Goal: Information Seeking & Learning: Check status

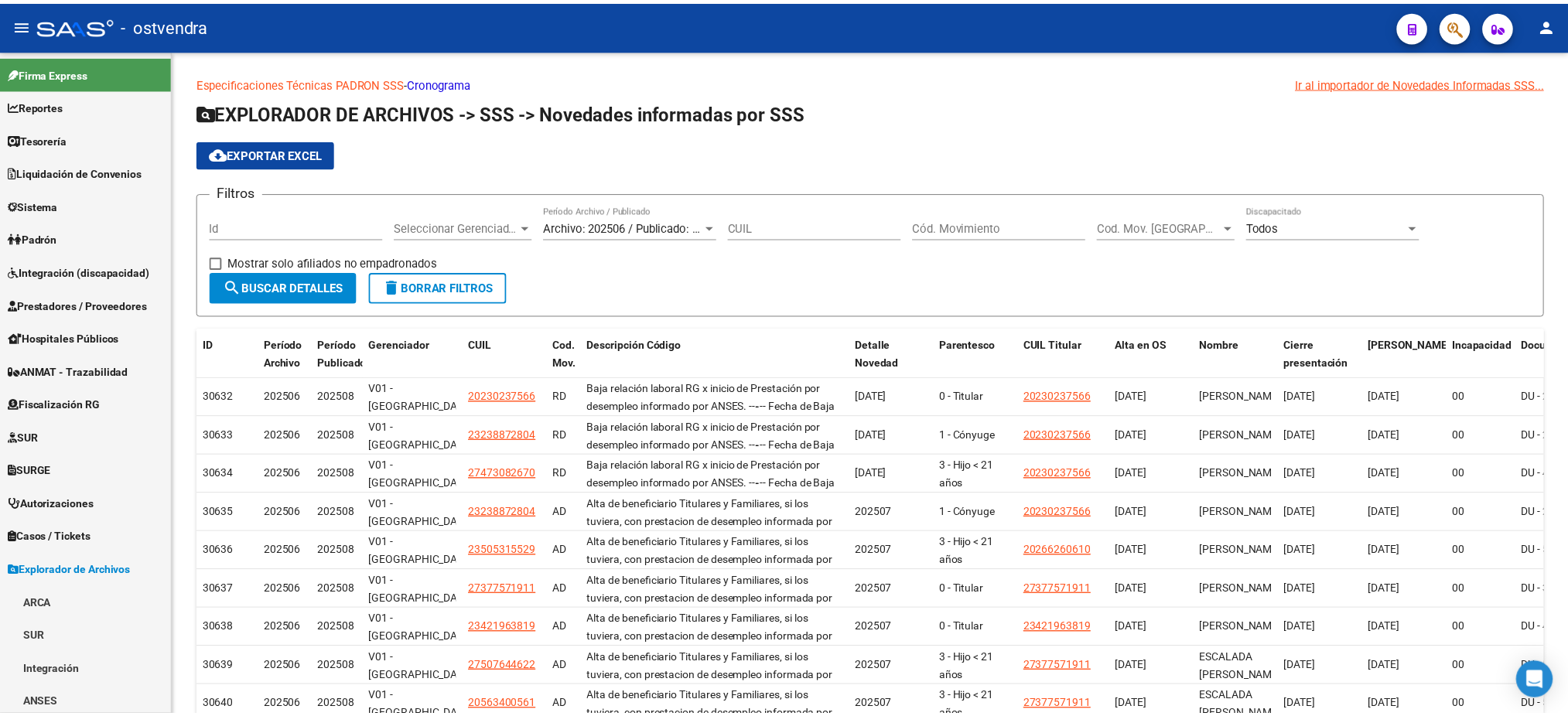
scroll to position [301, 0]
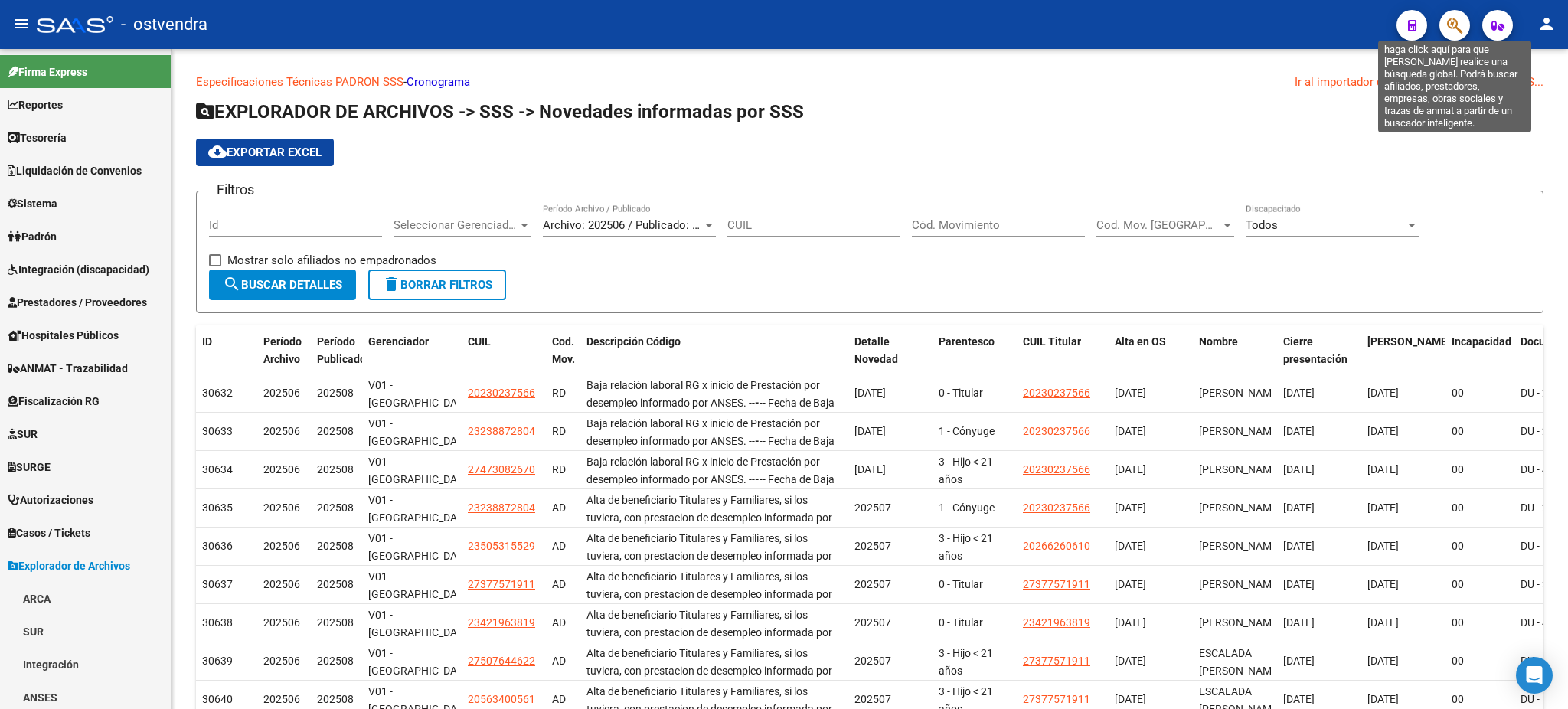
click at [1456, 25] on icon "button" at bounding box center [1455, 25] width 15 height 17
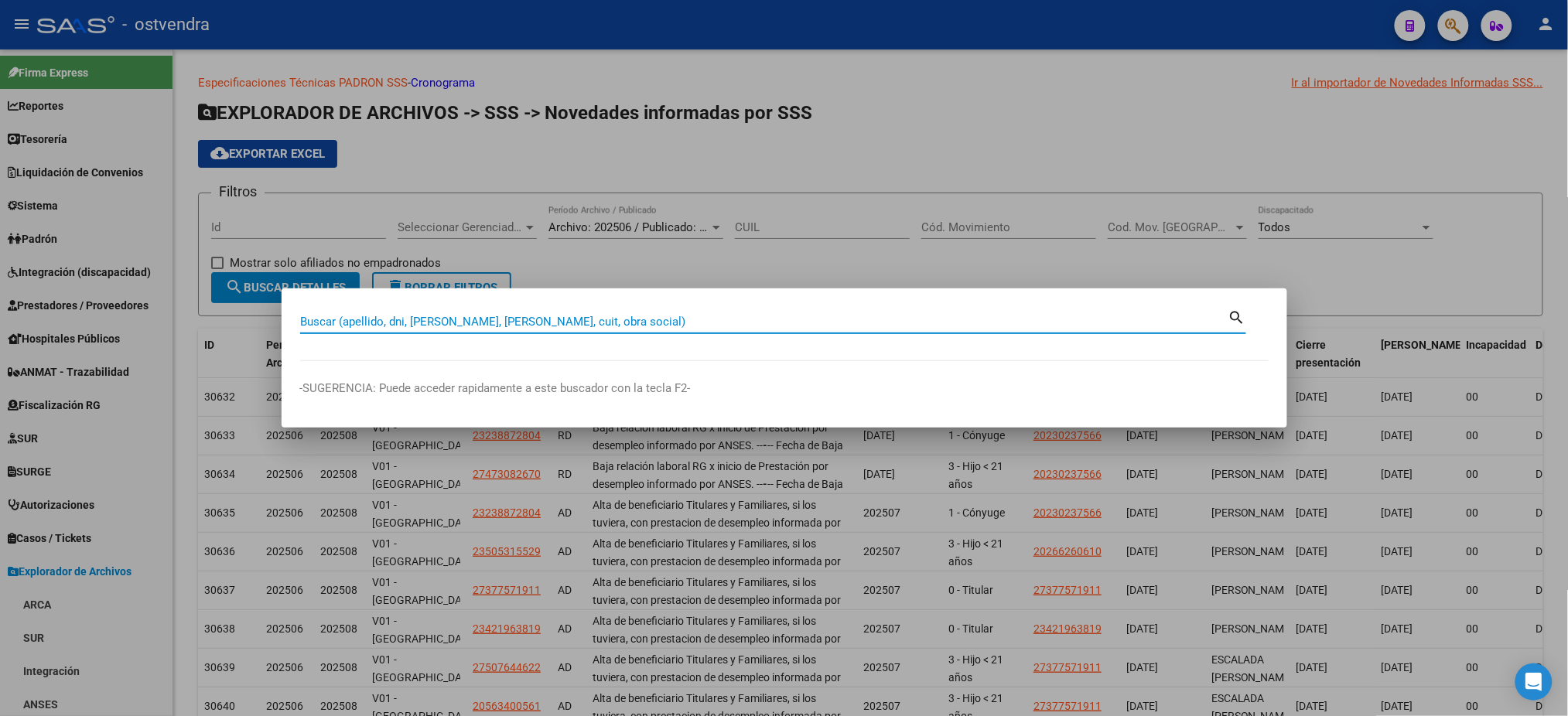
paste input "59870102"
type input "59870102"
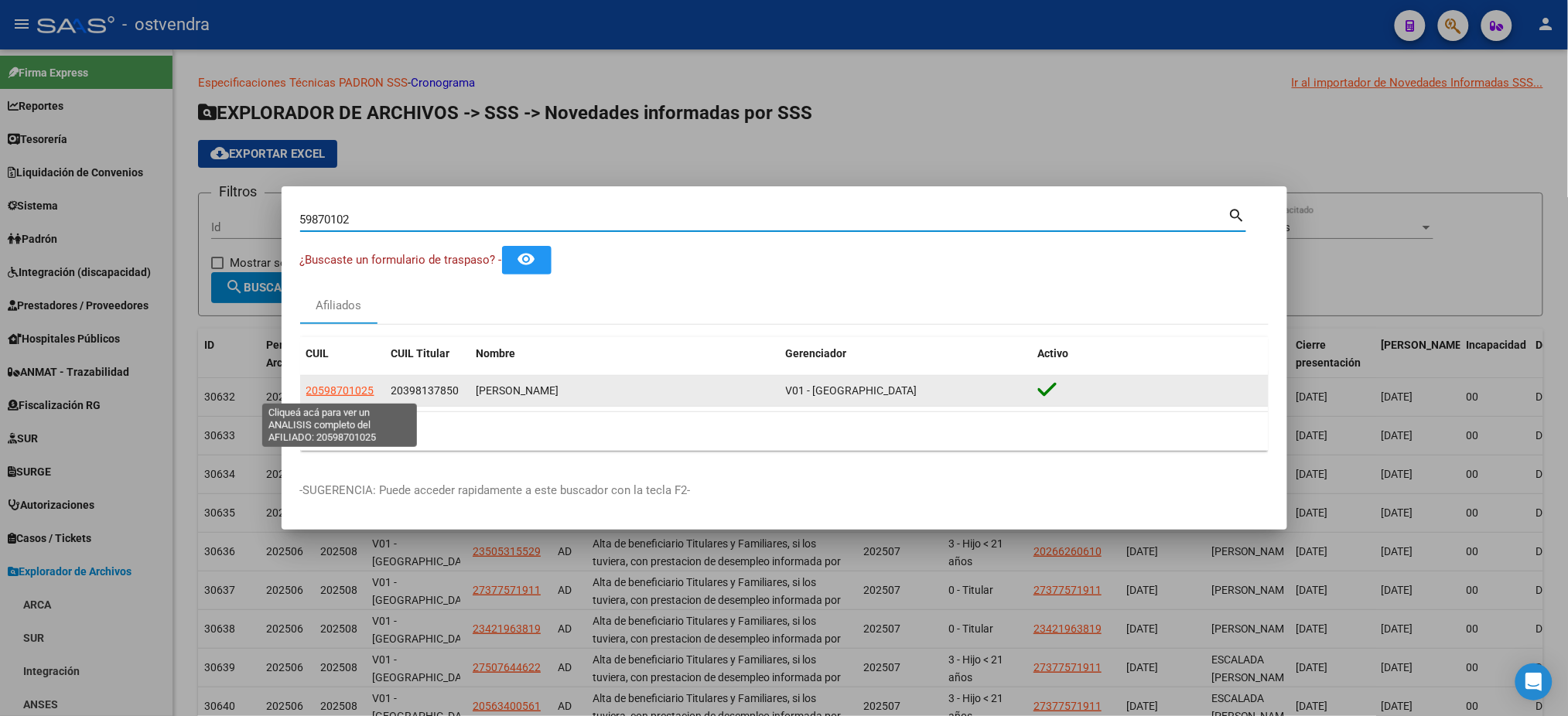
click at [327, 394] on span "20598701025" at bounding box center [340, 390] width 68 height 12
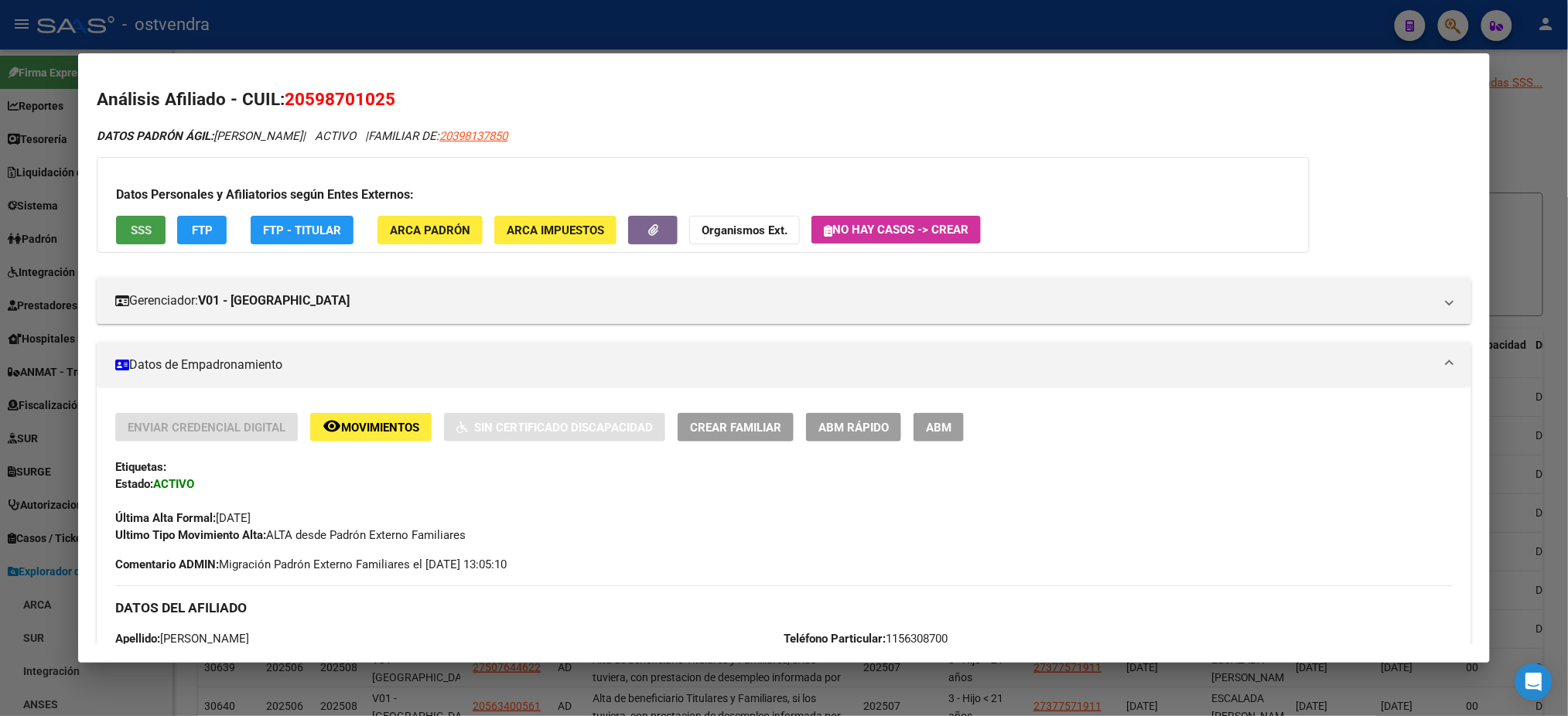
click at [145, 229] on button "SSS" at bounding box center [141, 230] width 50 height 29
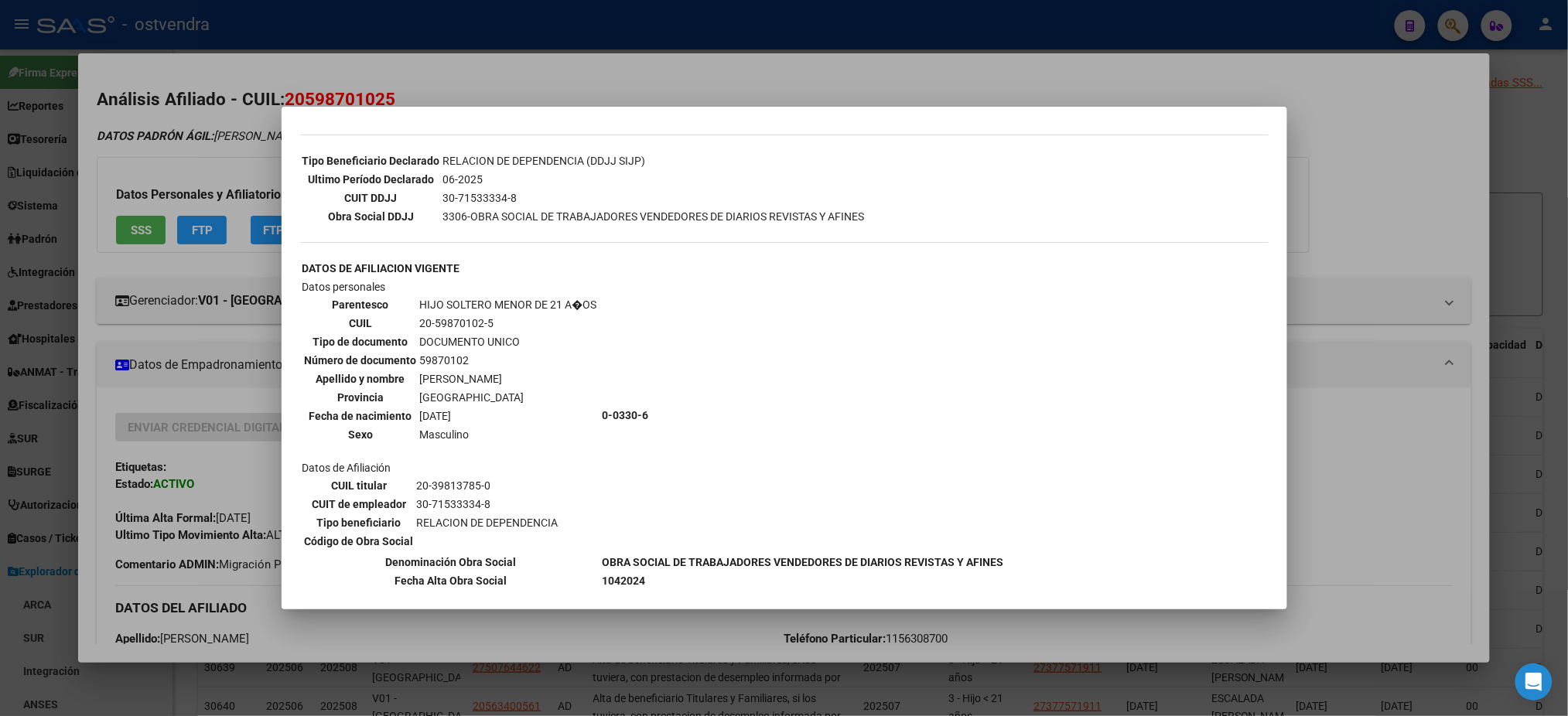
scroll to position [0, 0]
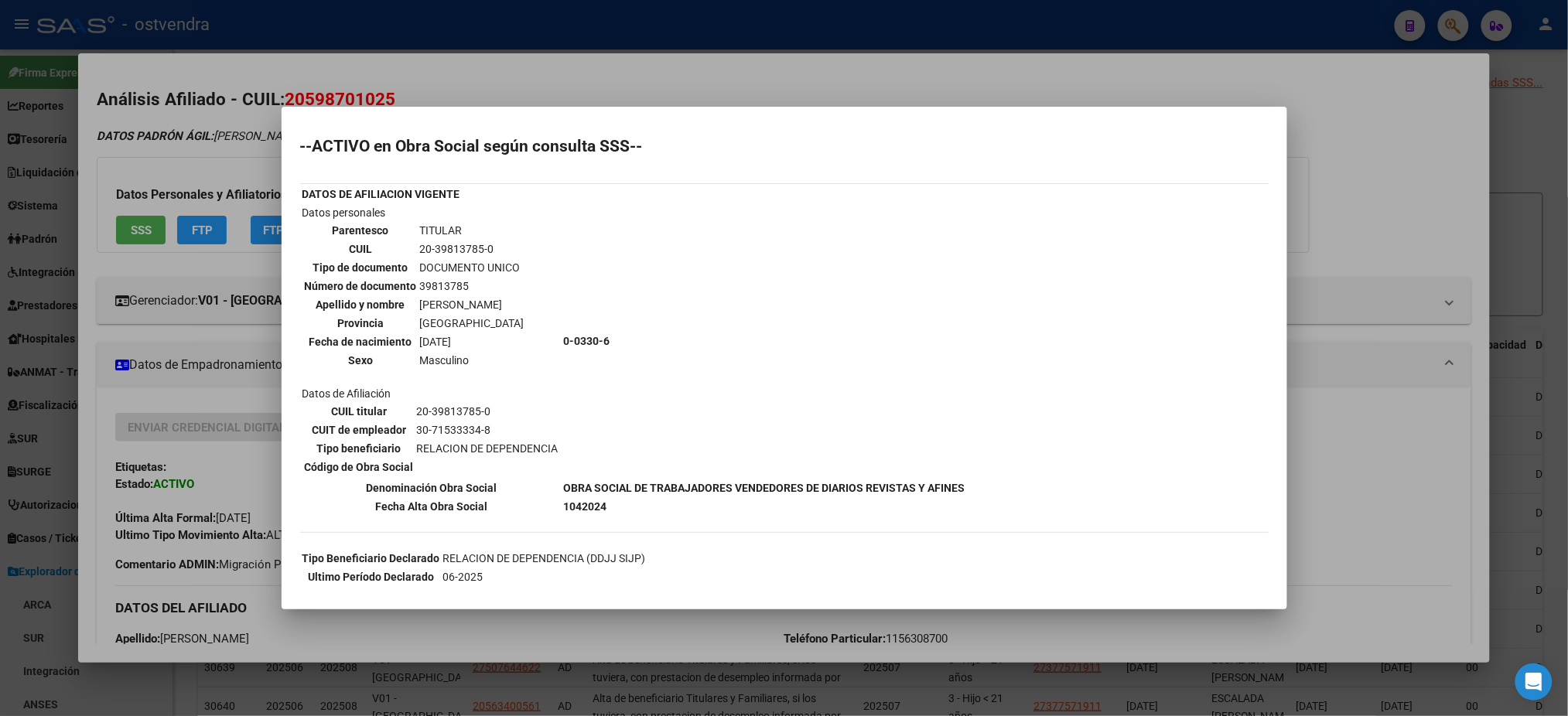
click at [171, 131] on div at bounding box center [784, 358] width 1568 height 716
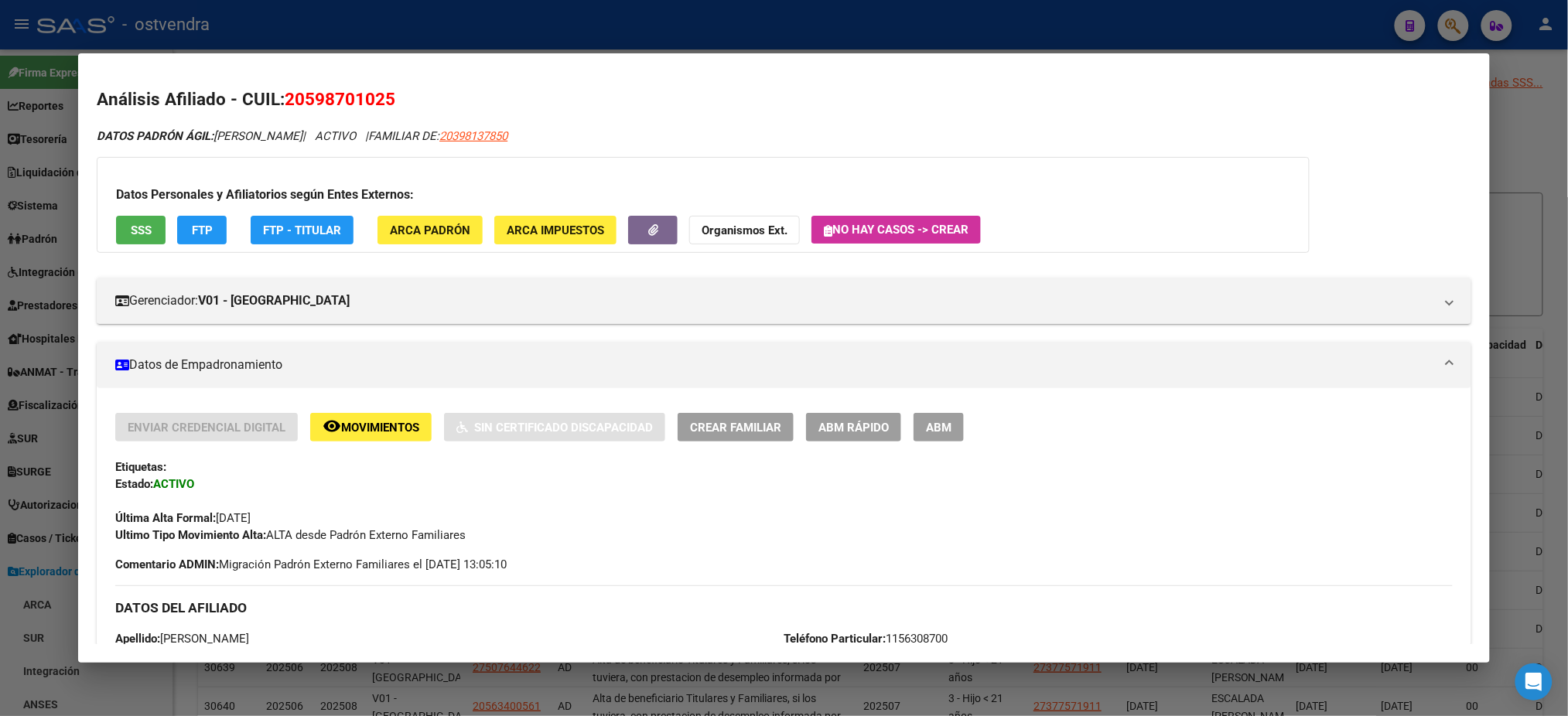
click at [204, 237] on button "FTP" at bounding box center [202, 230] width 50 height 29
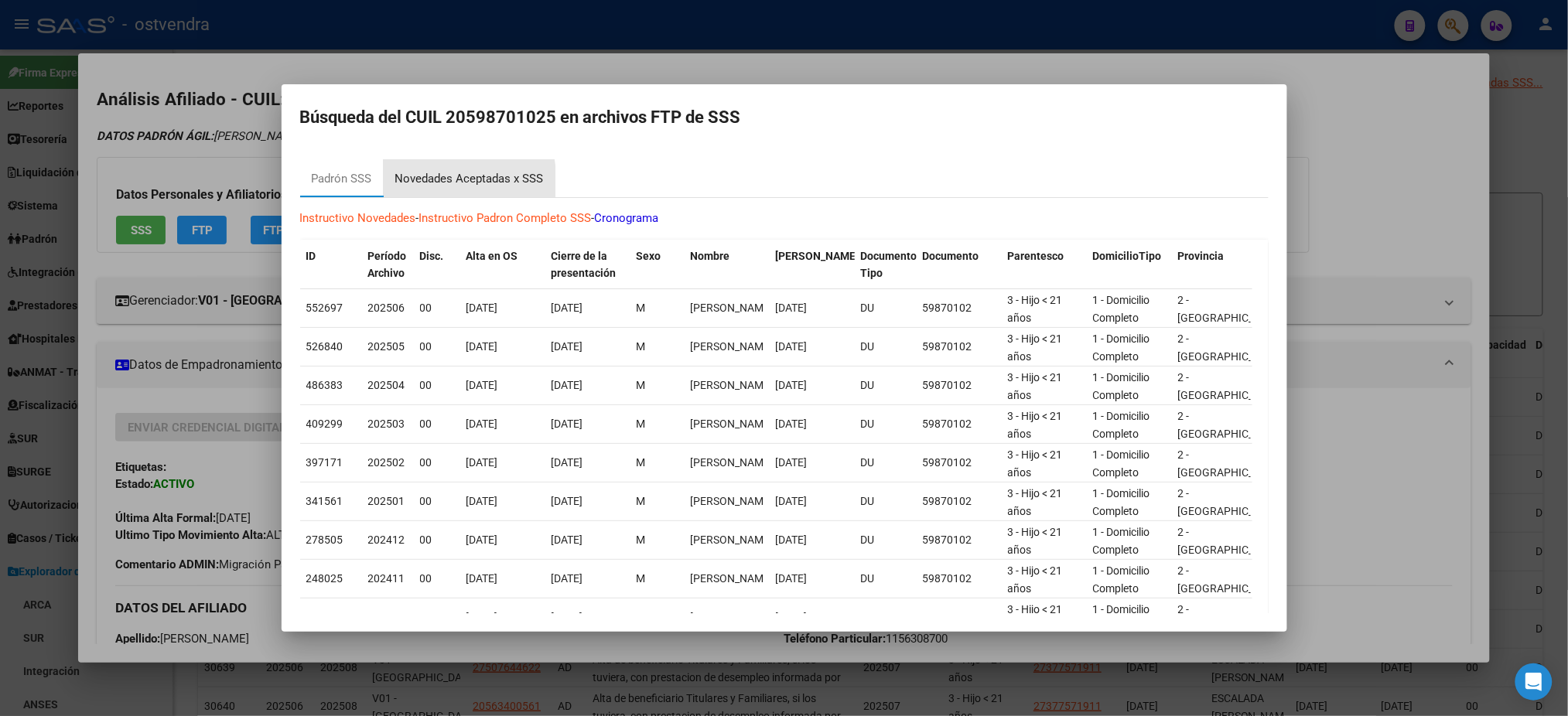
click at [434, 183] on div "Novedades Aceptadas x SSS" at bounding box center [470, 179] width 149 height 18
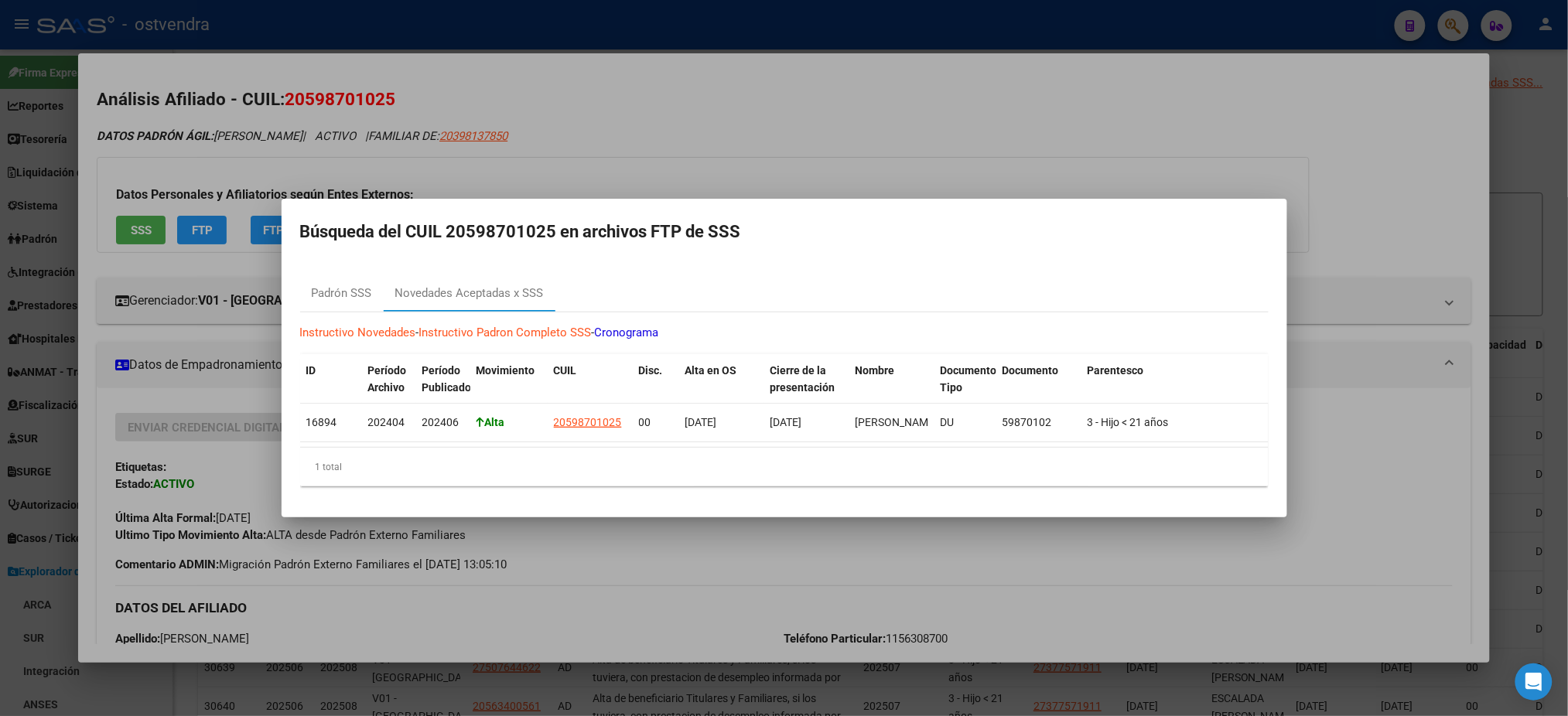
click at [803, 104] on div at bounding box center [784, 358] width 1568 height 716
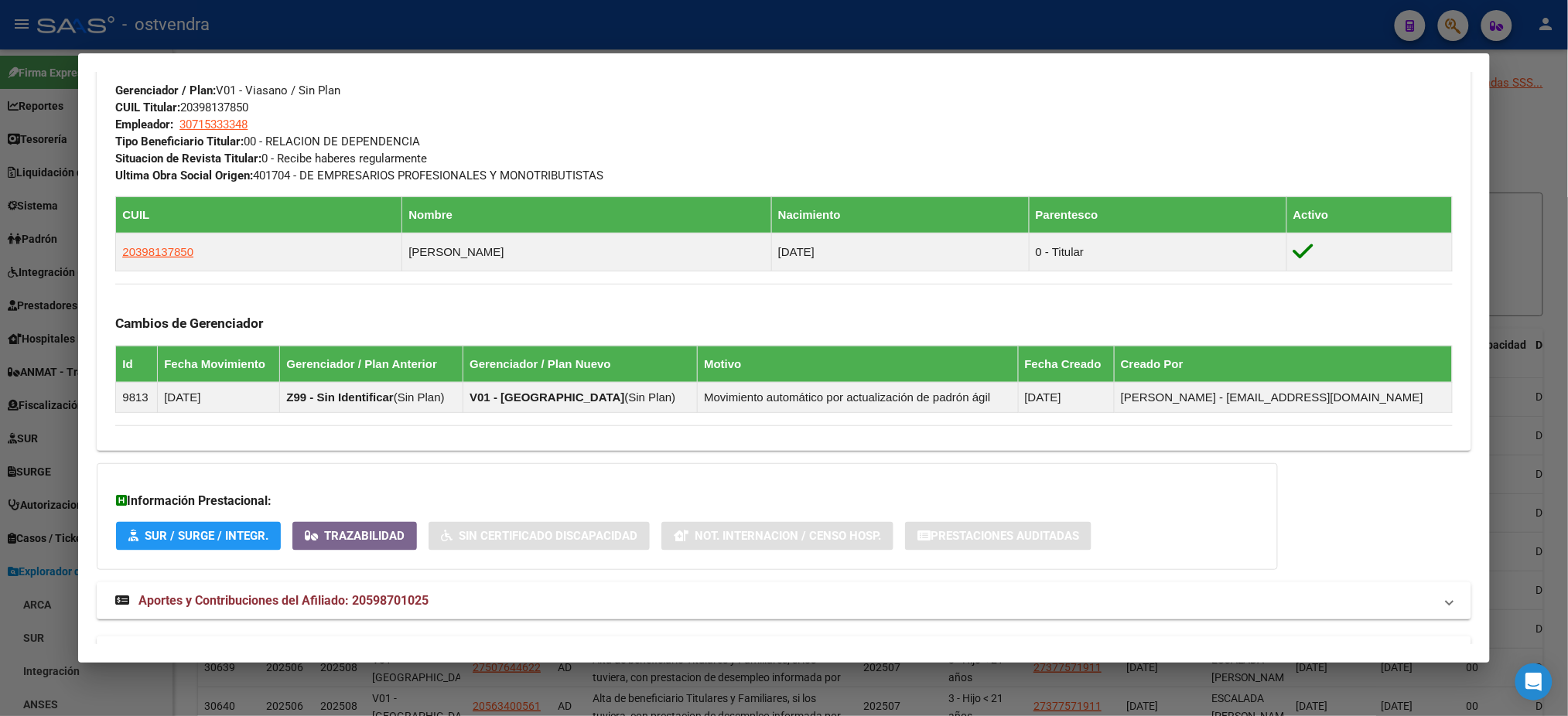
scroll to position [822, 0]
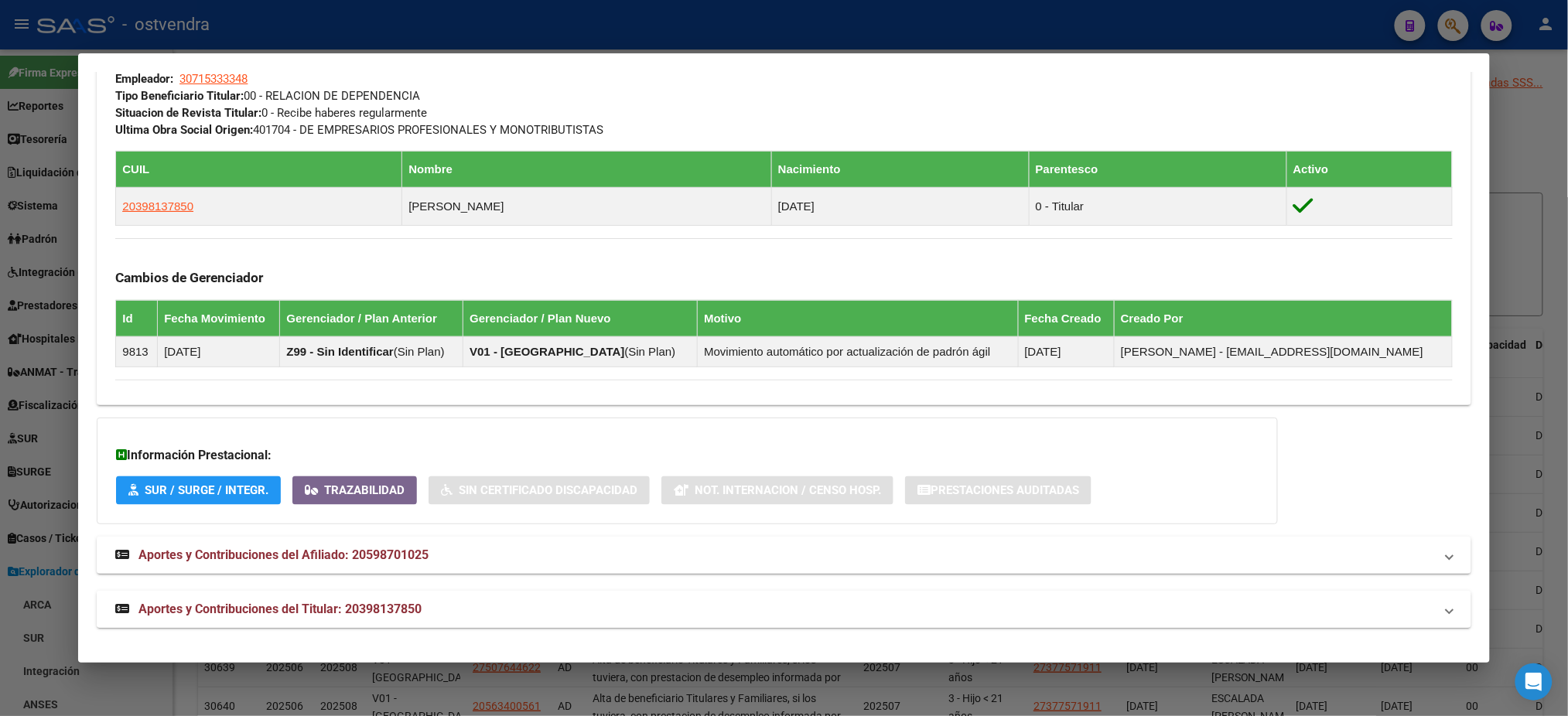
click at [435, 608] on mat-panel-title "Aportes y Contribuciones del Titular: 20398137850" at bounding box center [774, 609] width 1318 height 18
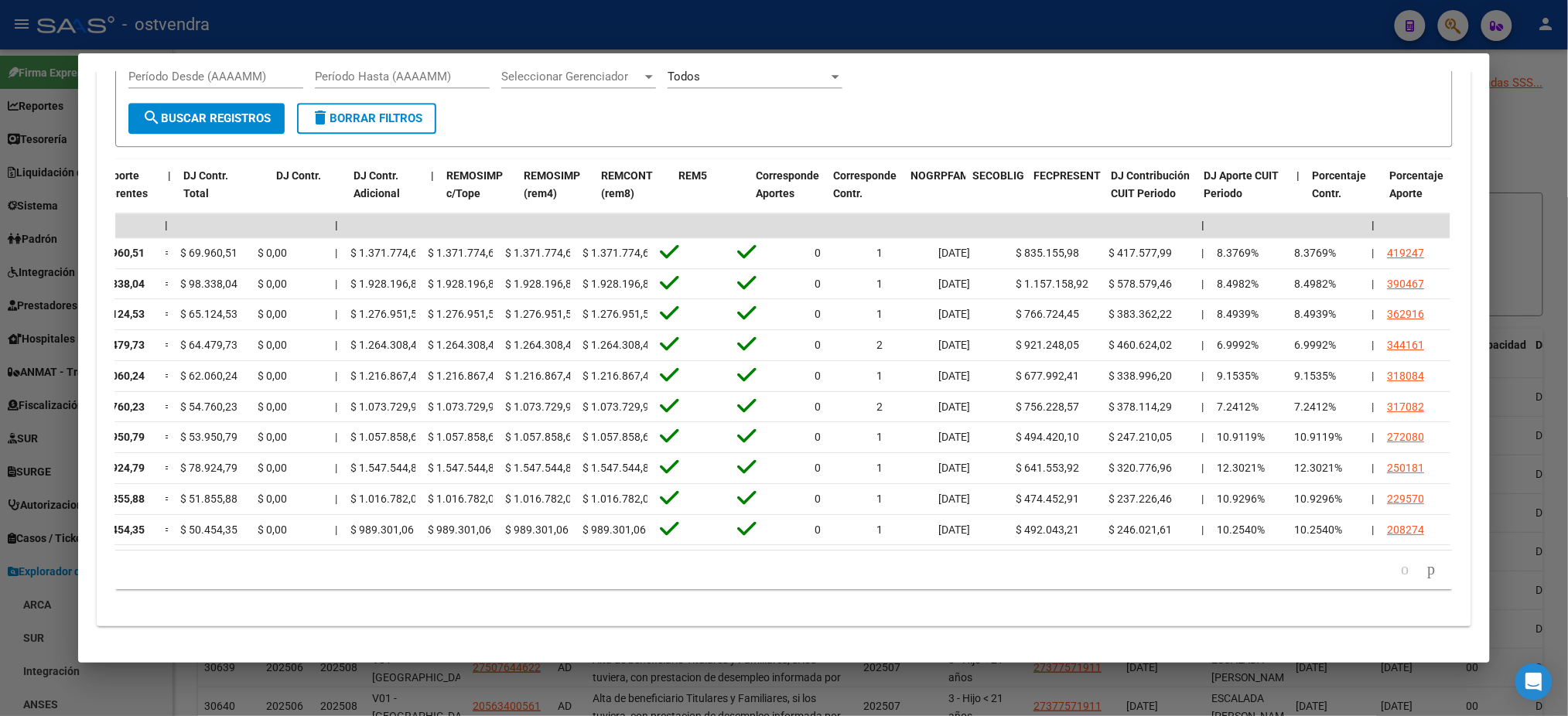
scroll to position [0, 0]
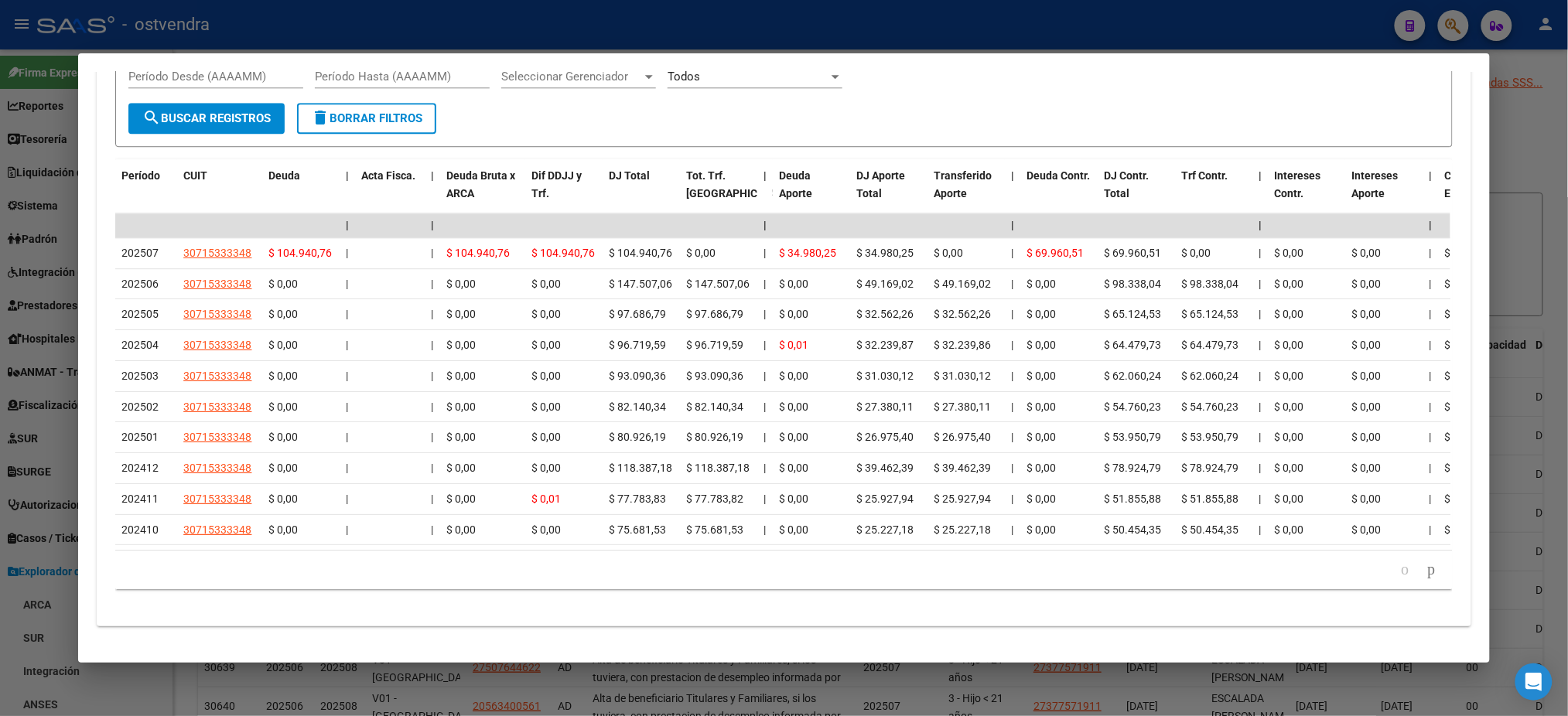
click at [854, 11] on div at bounding box center [784, 358] width 1568 height 716
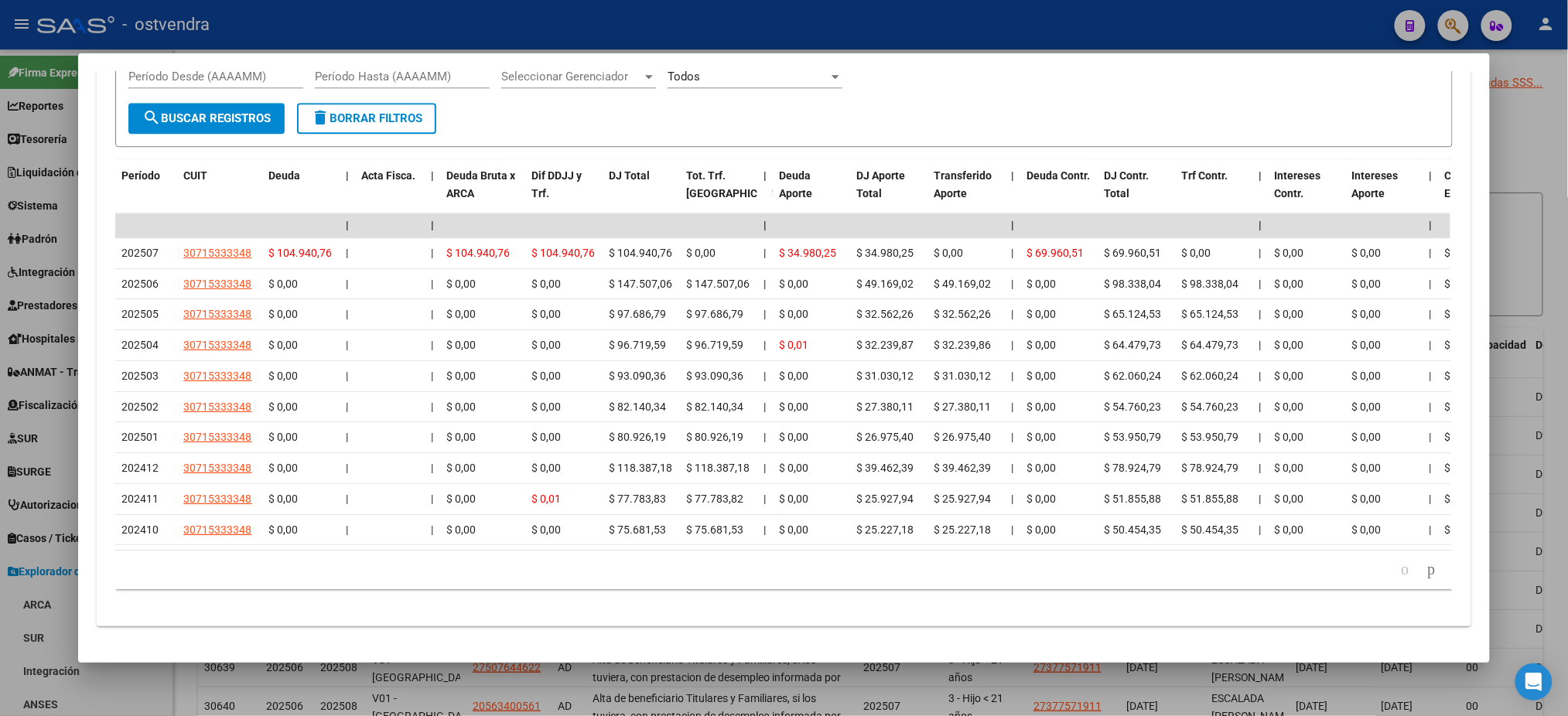
type textarea "20598701025"
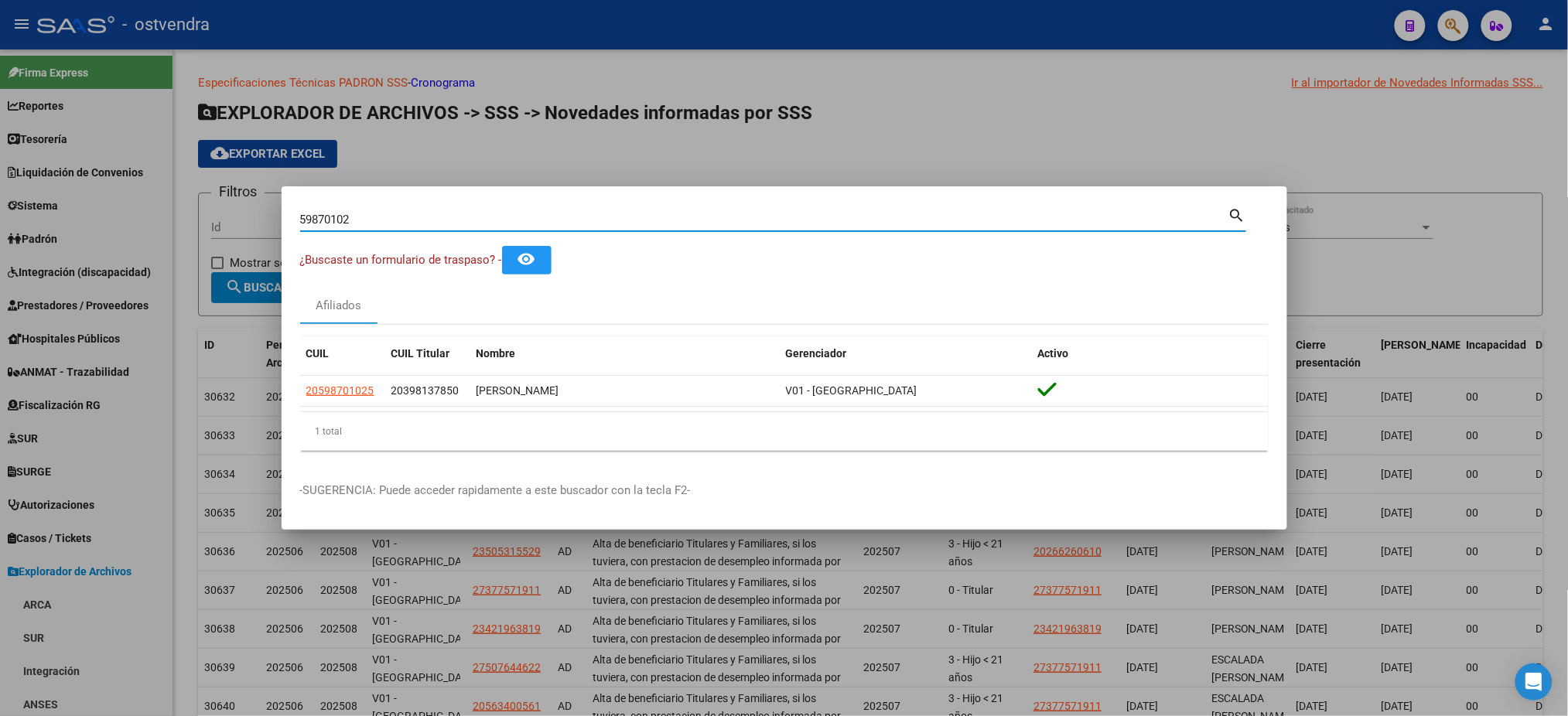
drag, startPoint x: 390, startPoint y: 214, endPoint x: 167, endPoint y: 206, distance: 223.1
click at [167, 206] on div "59870102 Buscar (apellido, dni, cuil, nro traspaso, cuit, obra social) search ¿…" at bounding box center [784, 358] width 1568 height 716
paste input "789298"
type input "59789298"
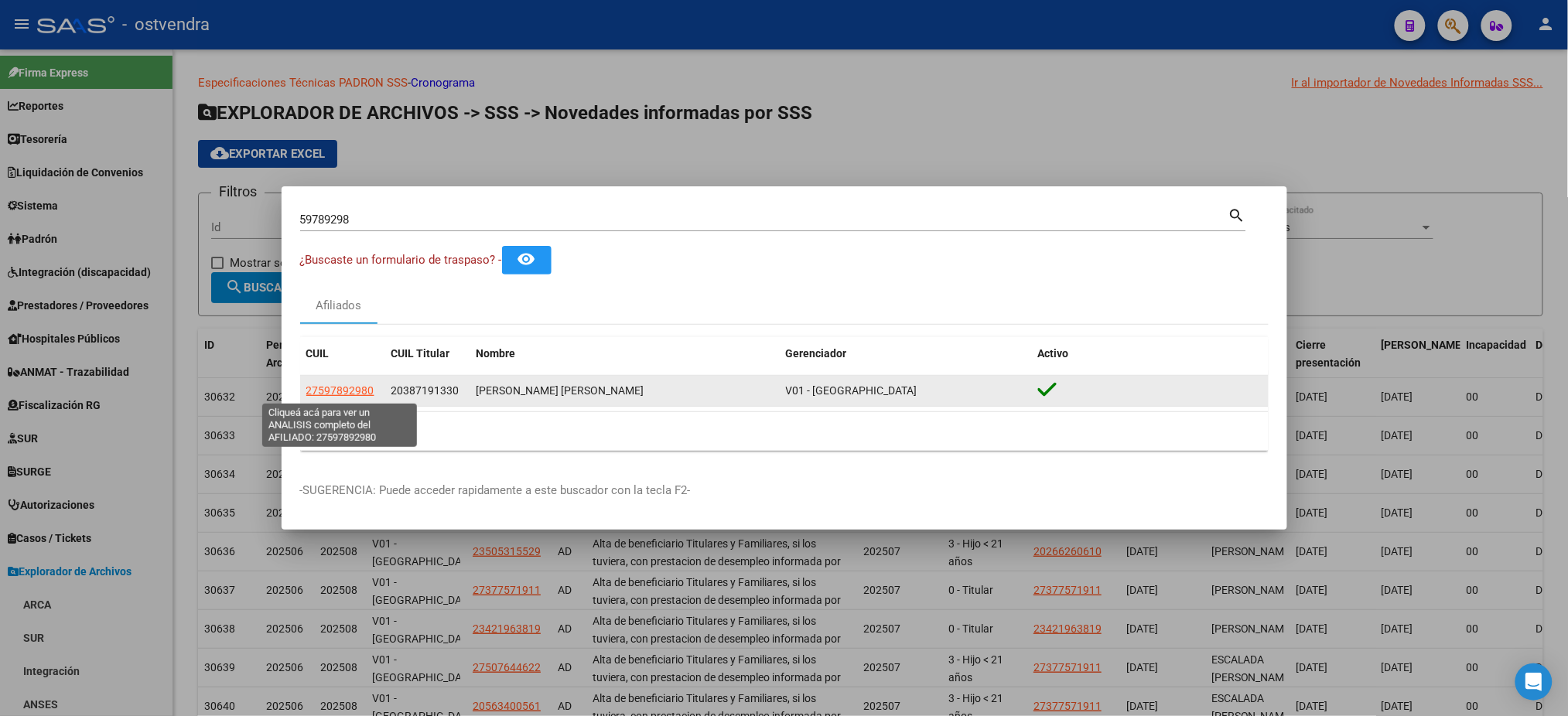
click at [334, 386] on span "27597892980" at bounding box center [340, 390] width 68 height 12
type textarea "27597892980"
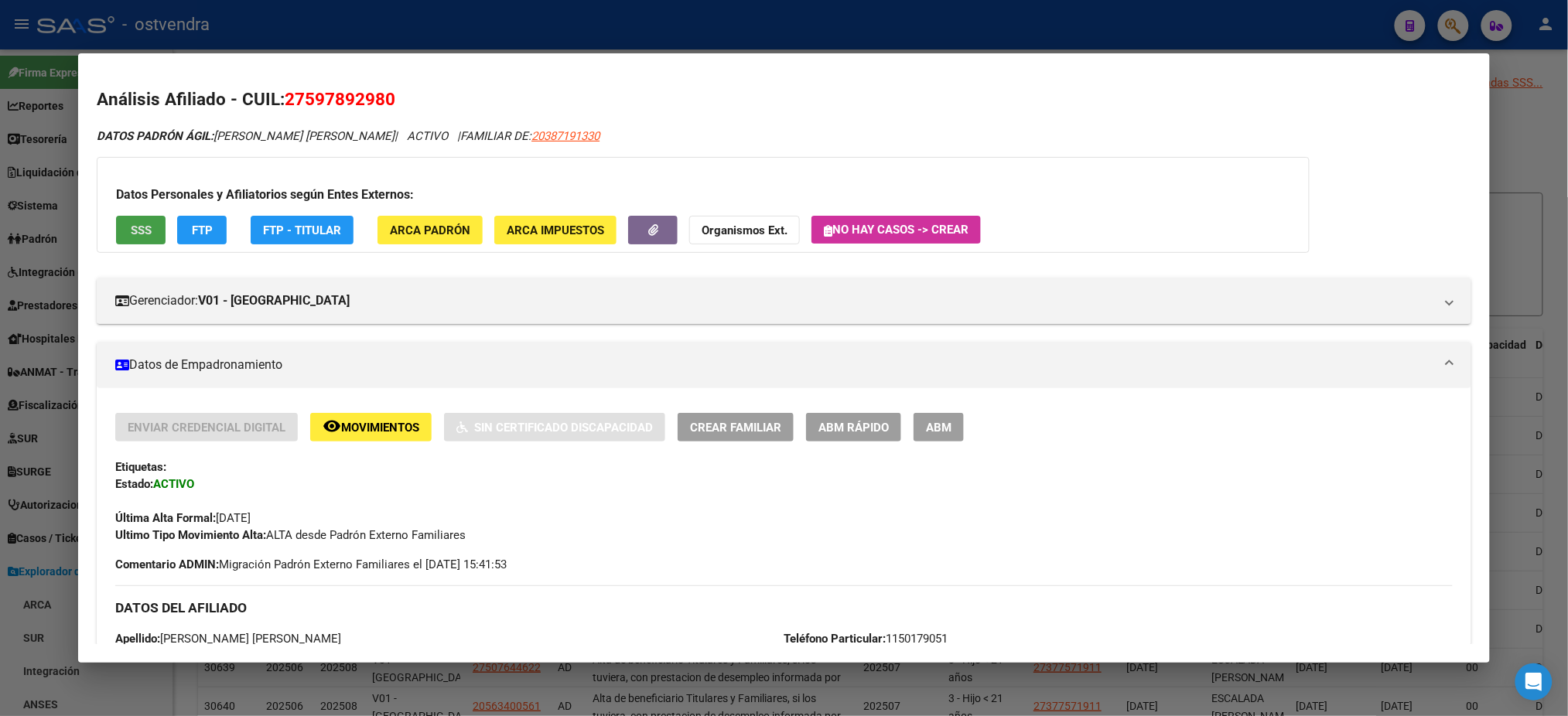
click at [138, 226] on span "SSS" at bounding box center [141, 230] width 21 height 14
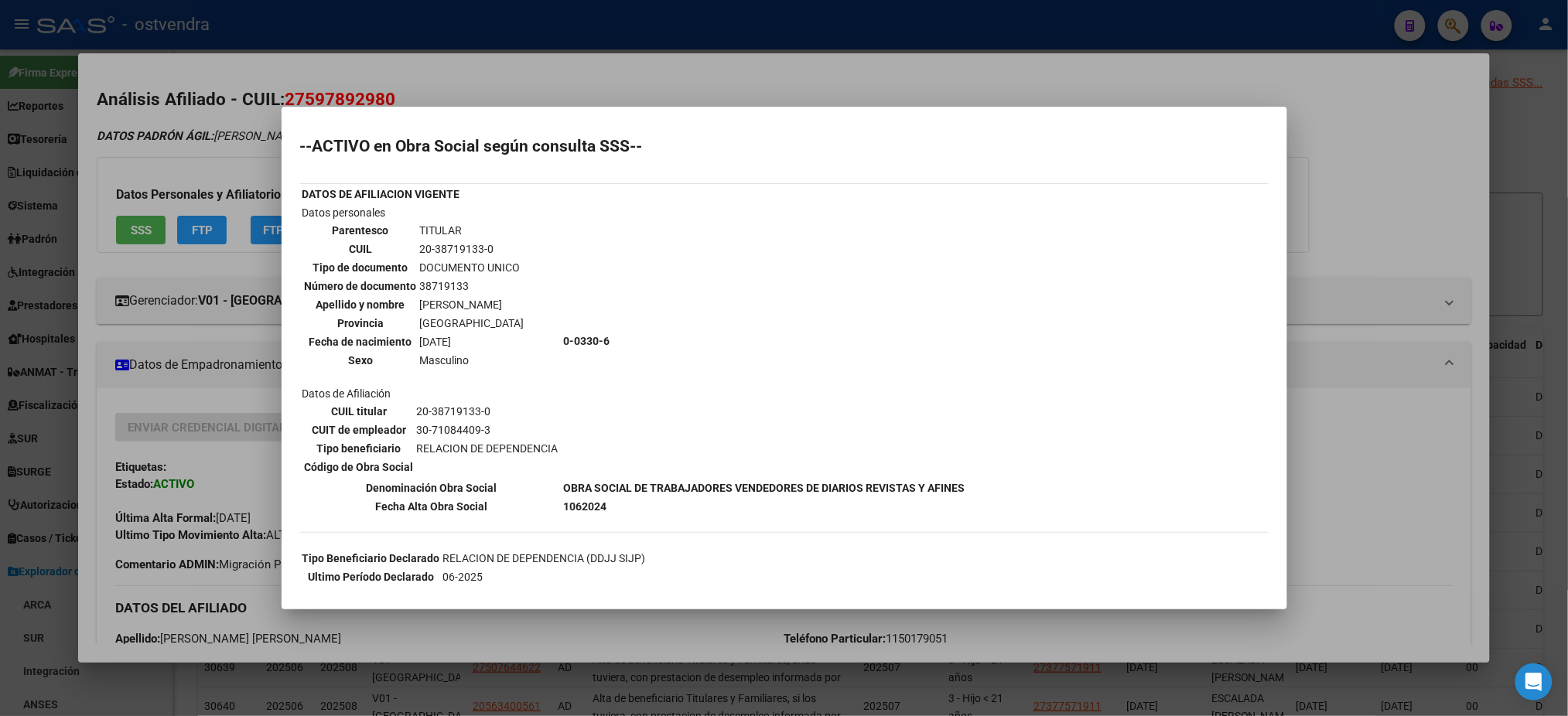
click at [794, 111] on mat-dialog-container "--ACTIVO en Obra Social según consulta SSS-- DATOS DE AFILIACION VIGENTE Datos …" at bounding box center [784, 358] width 1006 height 503
click at [199, 243] on div at bounding box center [784, 358] width 1568 height 716
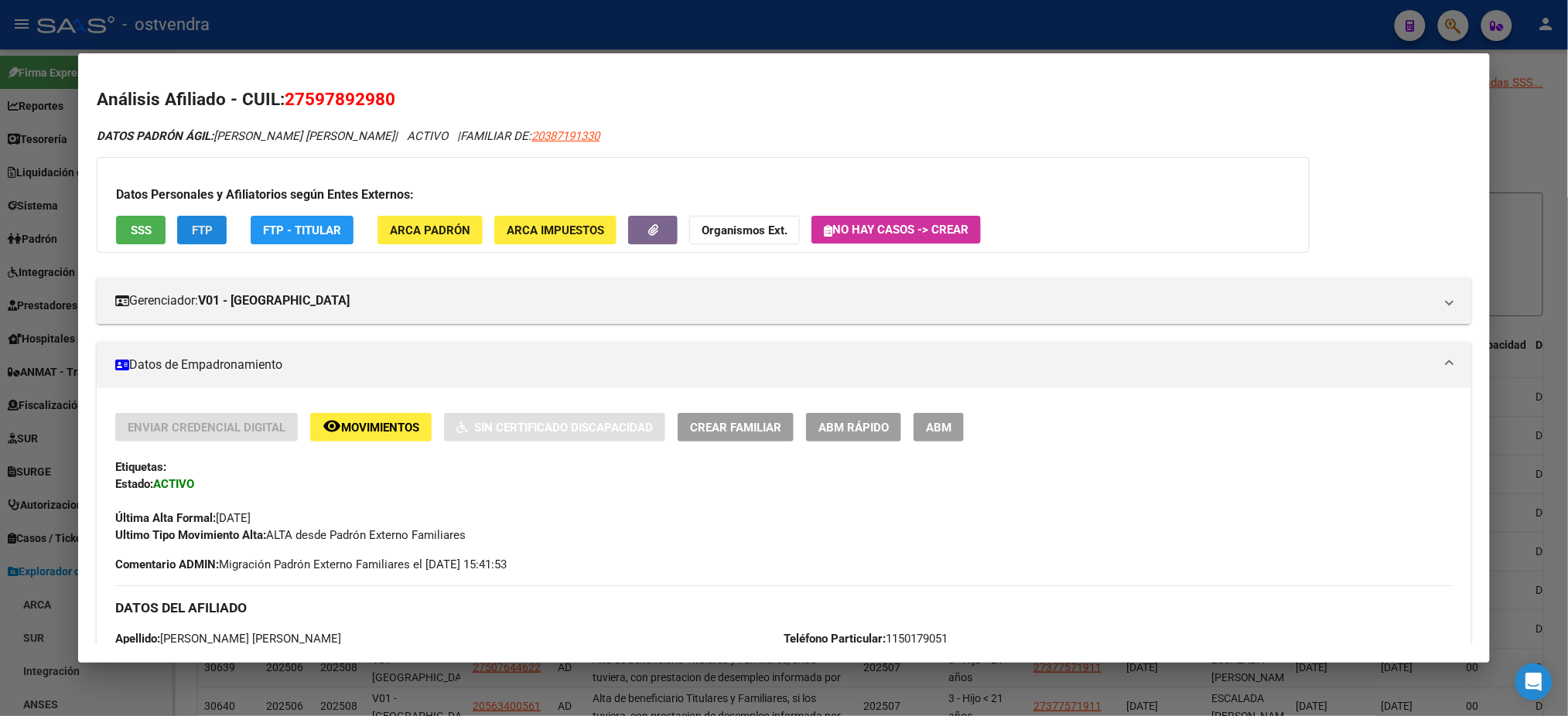
click at [204, 216] on button "FTP" at bounding box center [202, 230] width 50 height 29
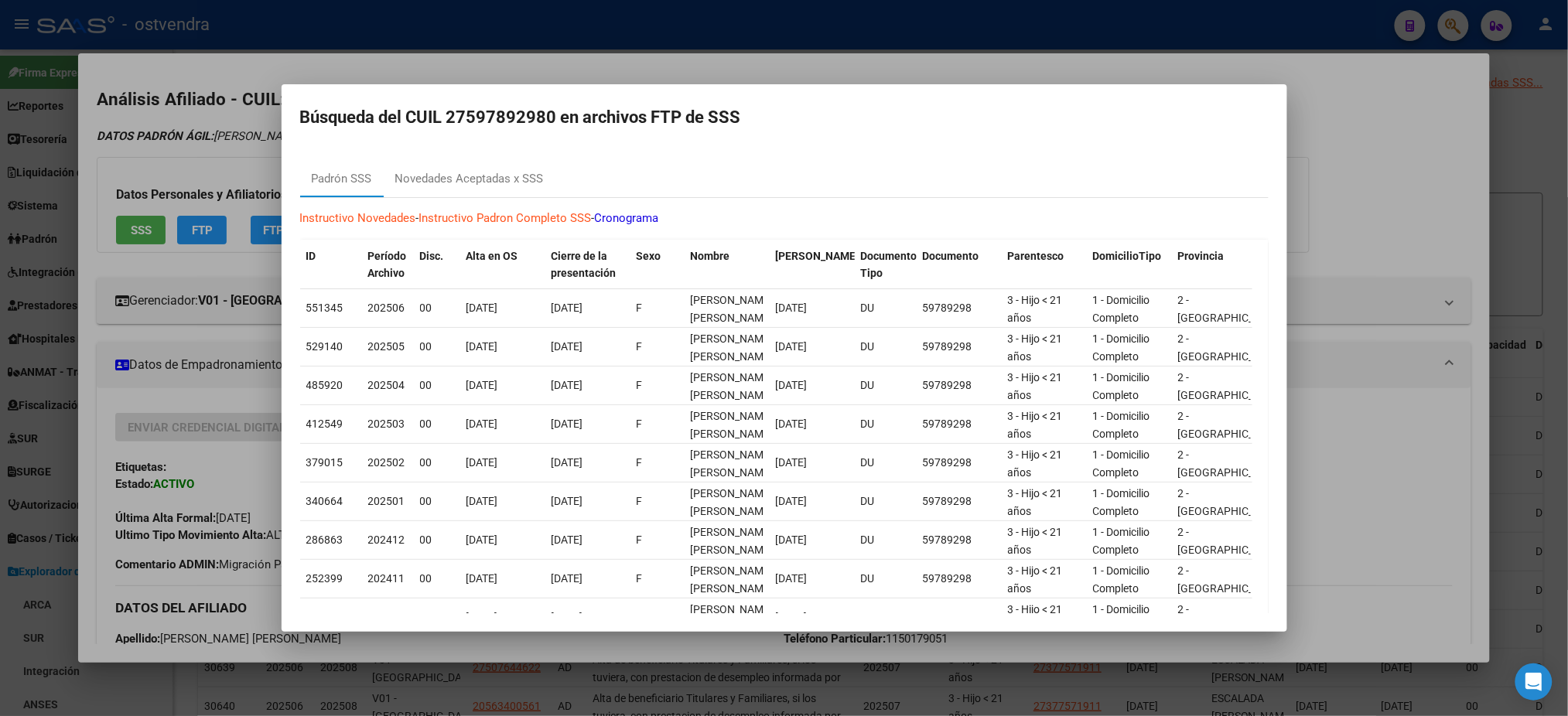
click at [950, 42] on div at bounding box center [784, 358] width 1568 height 716
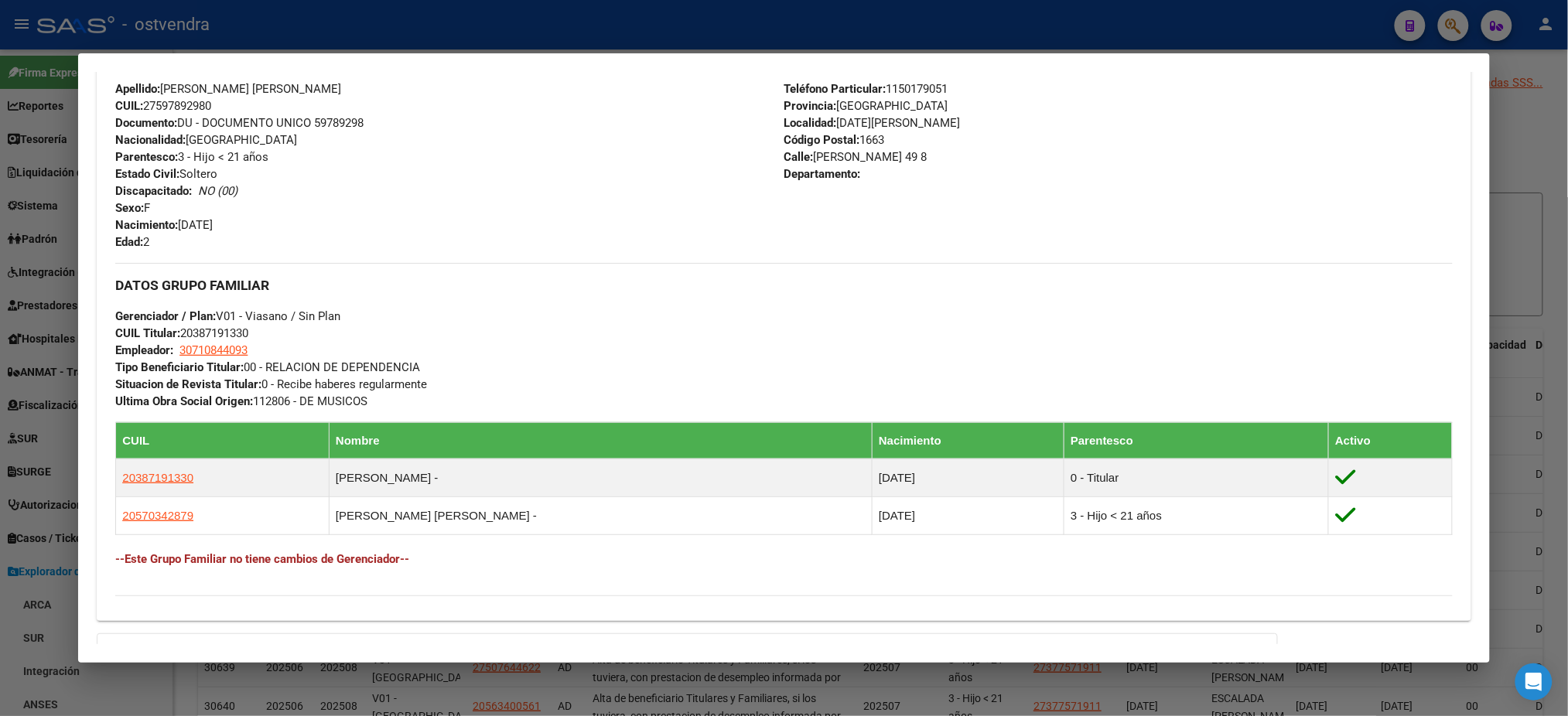
scroll to position [764, 0]
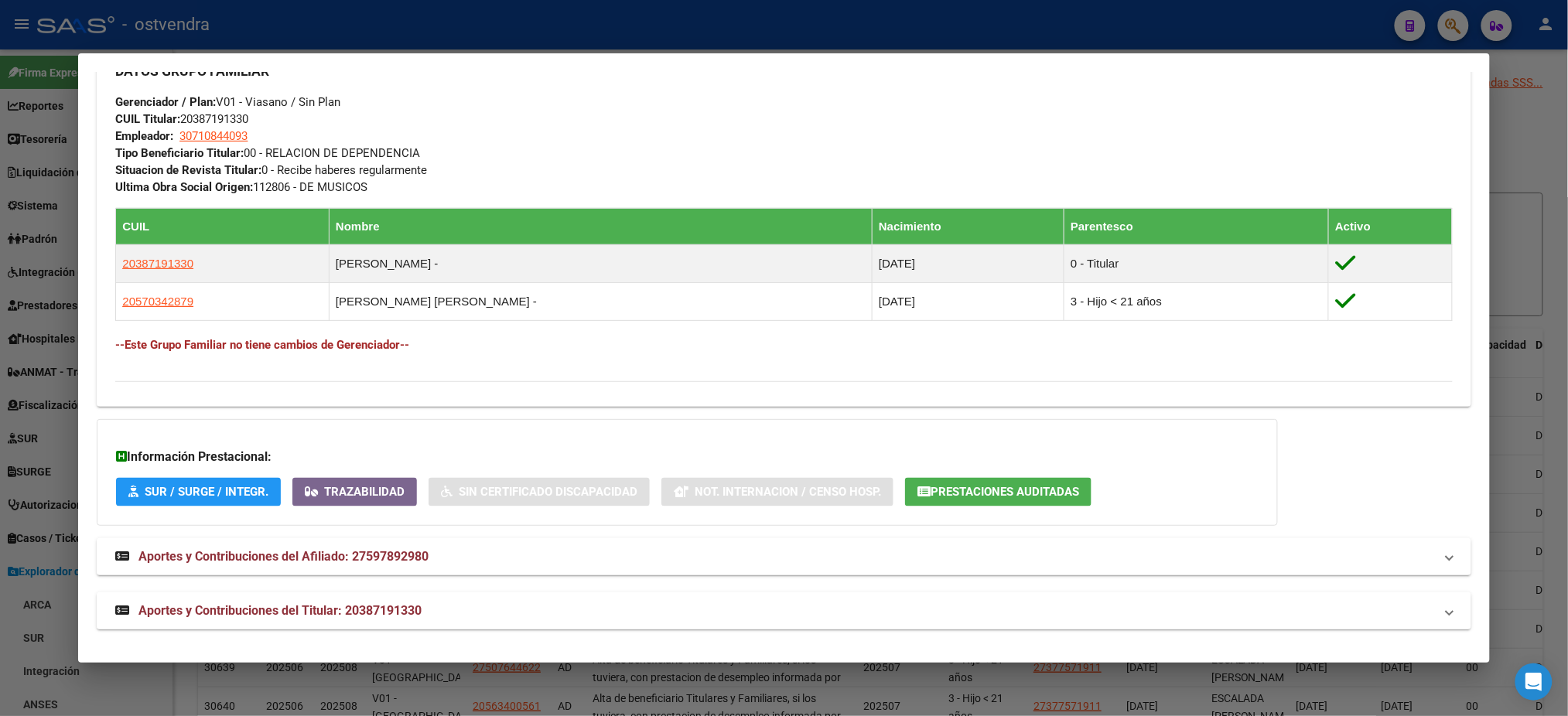
click at [710, 602] on mat-panel-title "Aportes y Contribuciones del Titular: 20387191330" at bounding box center [774, 610] width 1318 height 18
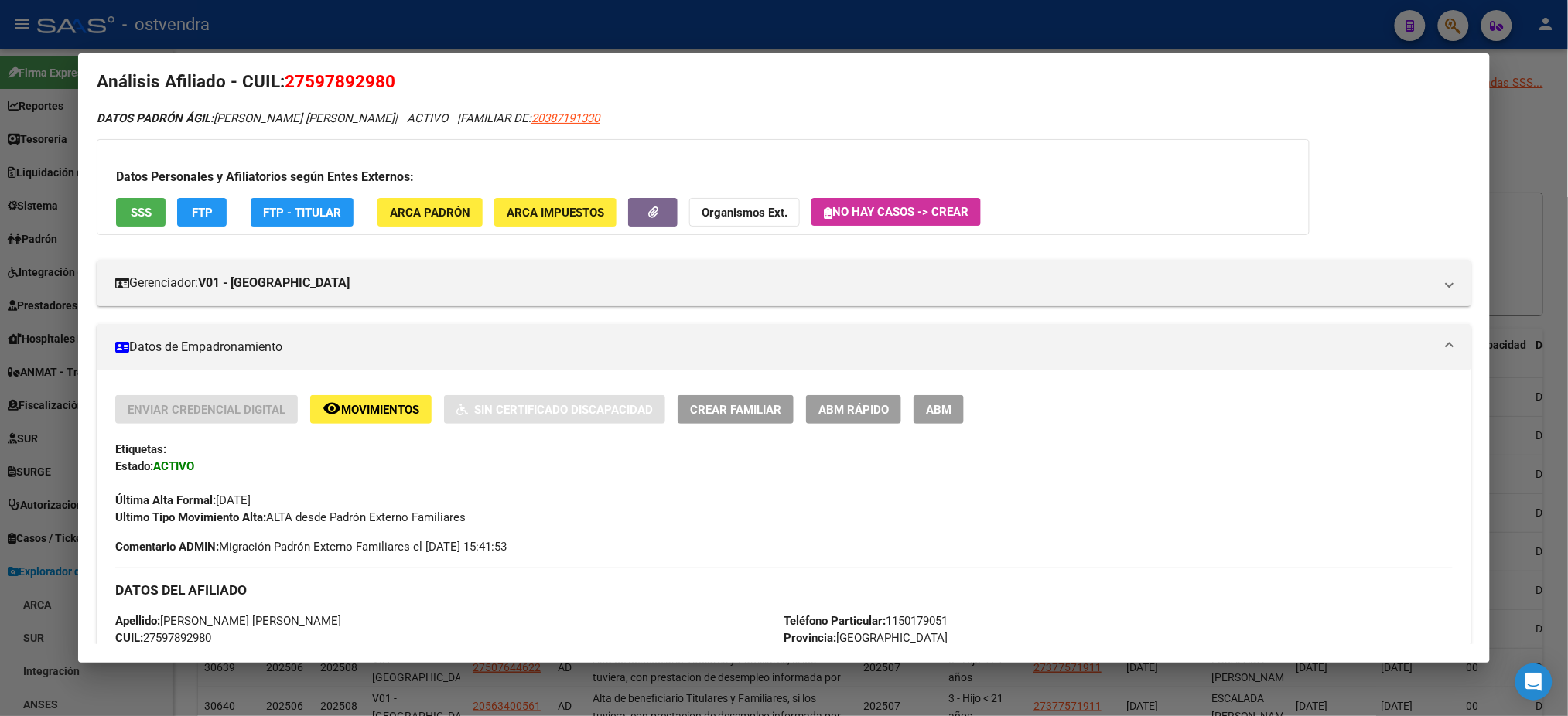
scroll to position [0, 0]
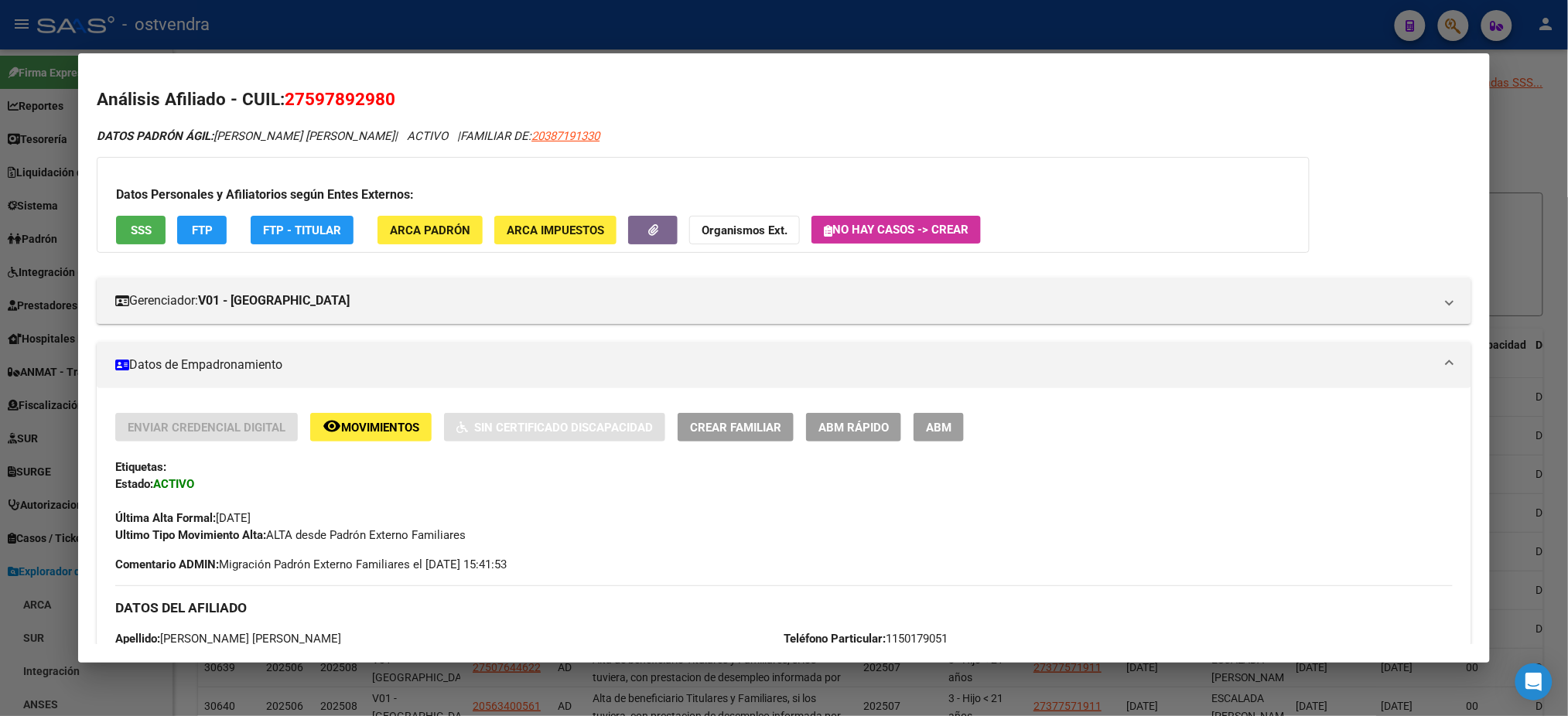
click at [1438, 365] on span "Datos de Empadronamiento" at bounding box center [780, 365] width 1330 height 18
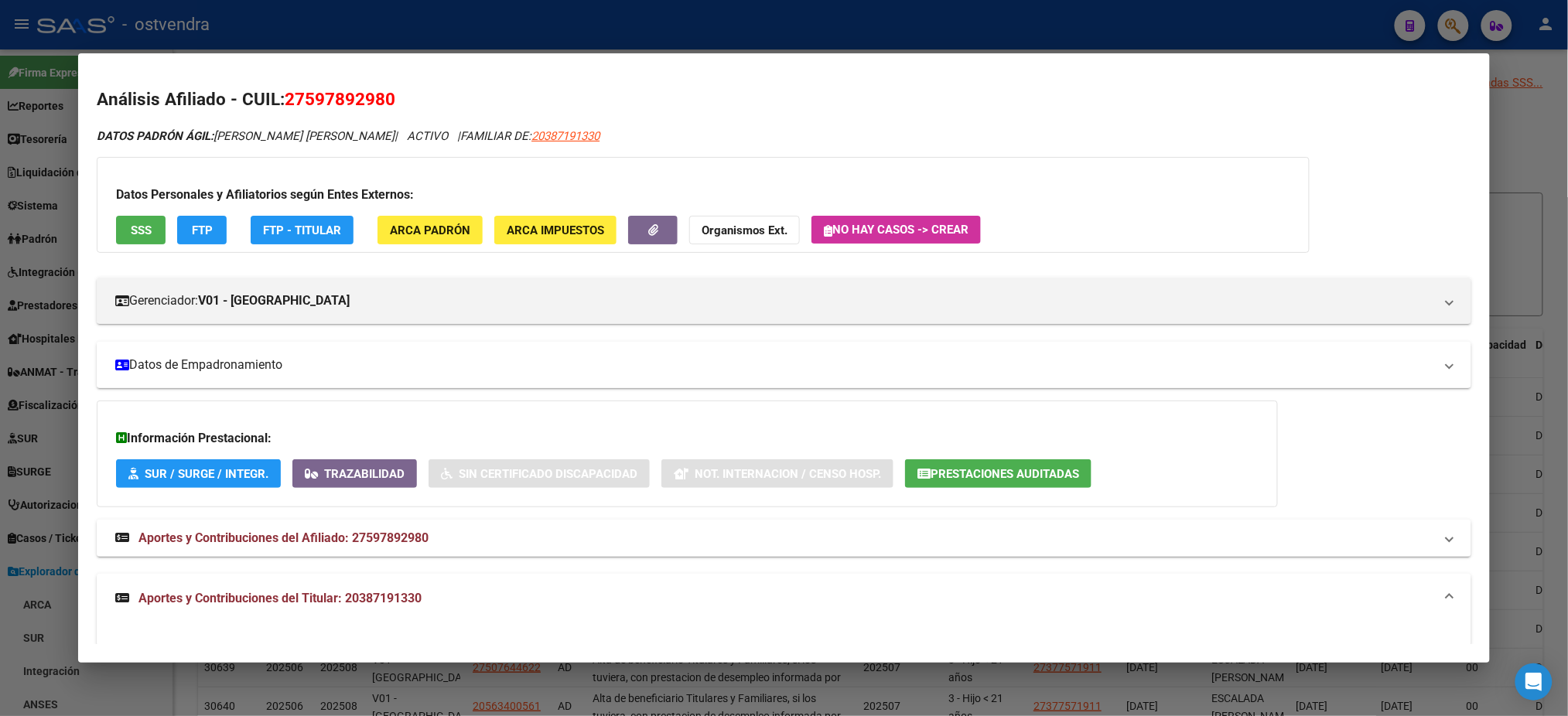
click at [1446, 365] on span at bounding box center [1450, 365] width 6 height 18
